Goal: Task Accomplishment & Management: Use online tool/utility

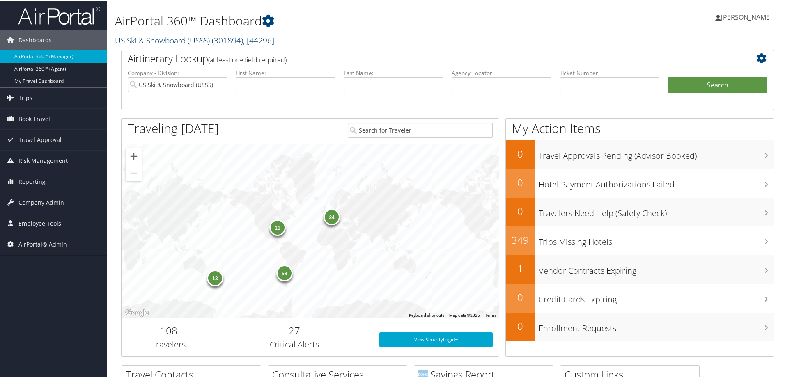
click at [226, 41] on span "( 301894 )" at bounding box center [227, 39] width 31 height 11
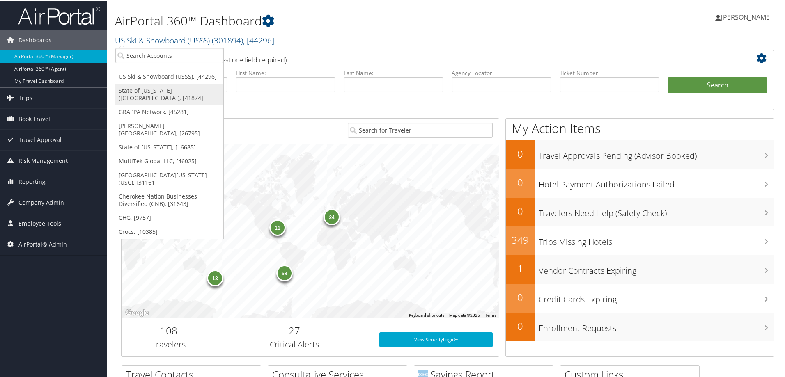
click at [176, 88] on link "State of [US_STATE] ([GEOGRAPHIC_DATA]), [41874]" at bounding box center [169, 93] width 108 height 21
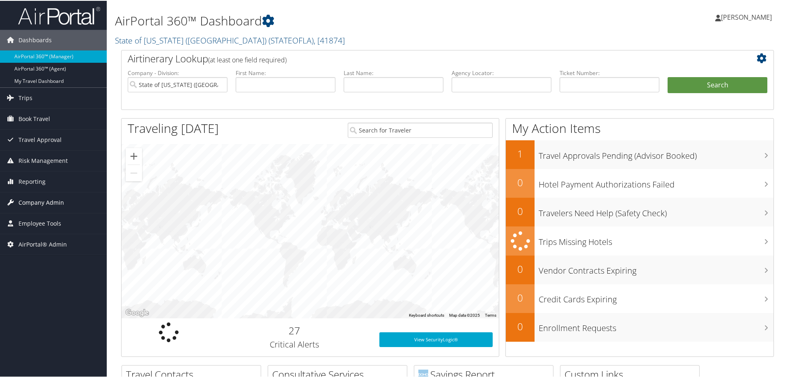
click at [46, 203] on span "Company Admin" at bounding box center [41, 202] width 46 height 21
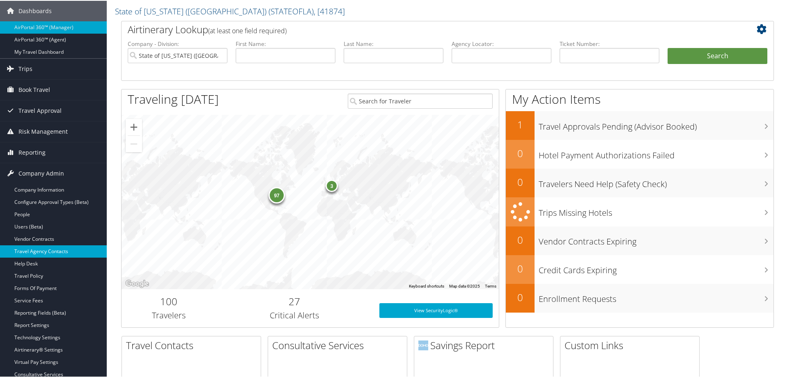
scroll to position [41, 0]
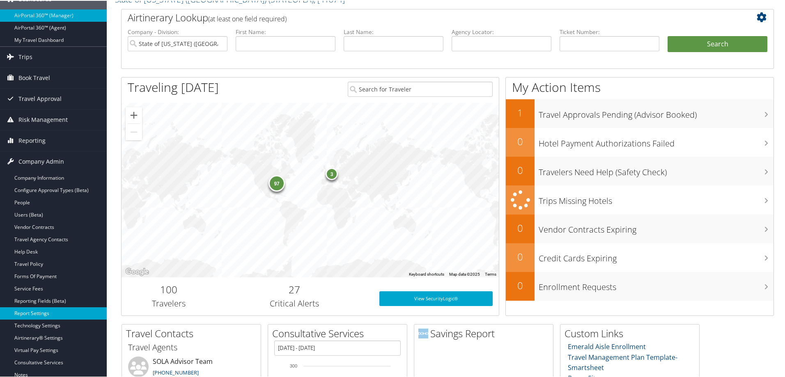
click at [48, 309] on link "Report Settings" at bounding box center [53, 313] width 107 height 12
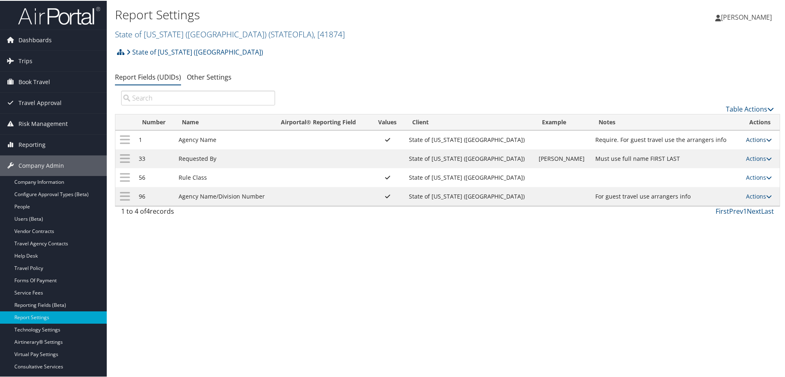
click at [766, 137] on icon at bounding box center [769, 139] width 6 height 6
click at [726, 153] on link "Update Report Field Values" at bounding box center [720, 152] width 89 height 14
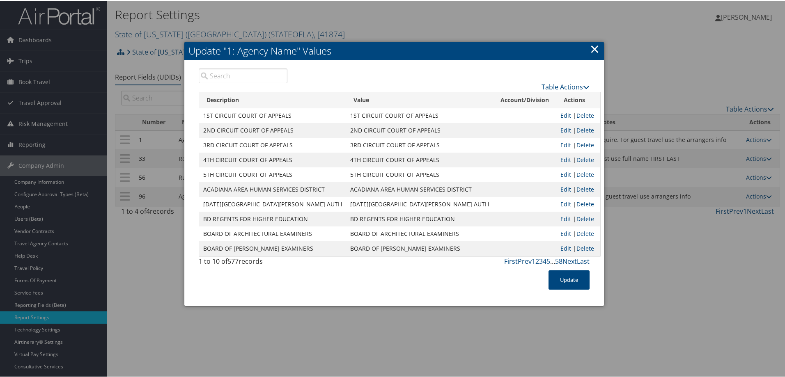
drag, startPoint x: 251, startPoint y: 63, endPoint x: 250, endPoint y: 67, distance: 4.6
click at [251, 64] on div "Table Actions Loading... Description Value Account/Division Actions 1ST CIRCUIT…" at bounding box center [394, 183] width 420 height 246
click at [247, 77] on input "search" at bounding box center [243, 75] width 89 height 15
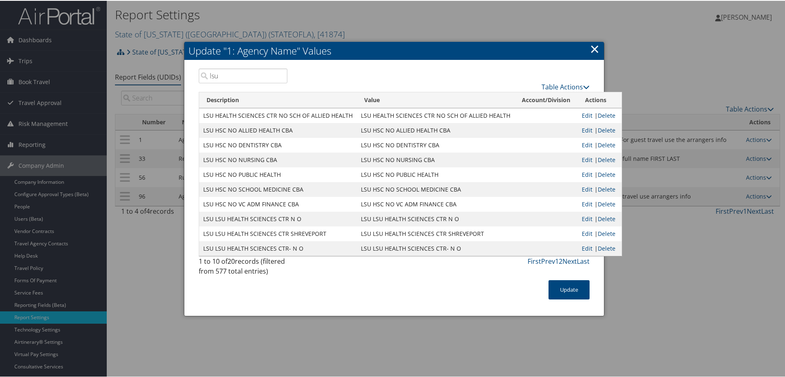
type input "lsu"
drag, startPoint x: 358, startPoint y: 114, endPoint x: 492, endPoint y: 121, distance: 134.1
click at [506, 116] on td "LSU HEALTH SCIENCES CTR NO SCH OF ALLIED HEALTH" at bounding box center [436, 115] width 158 height 15
copy td "LSU HEALTH SCIENCES CTR NO SCH OF ALLIED HEALTH"
click at [445, 301] on div "Update" at bounding box center [394, 294] width 403 height 28
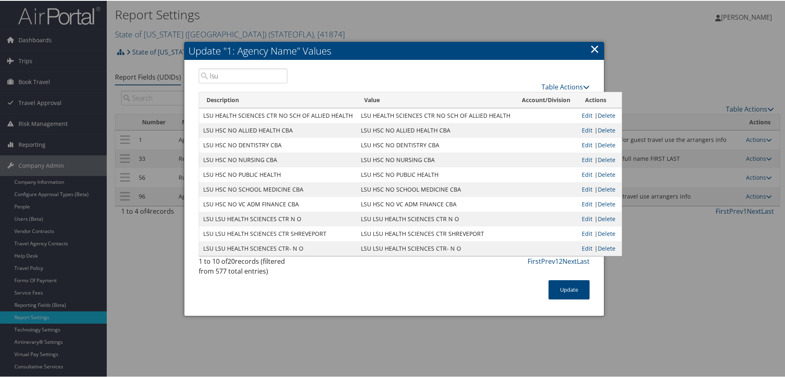
click at [595, 49] on link "×" at bounding box center [594, 48] width 9 height 16
